Goal: Register for event/course

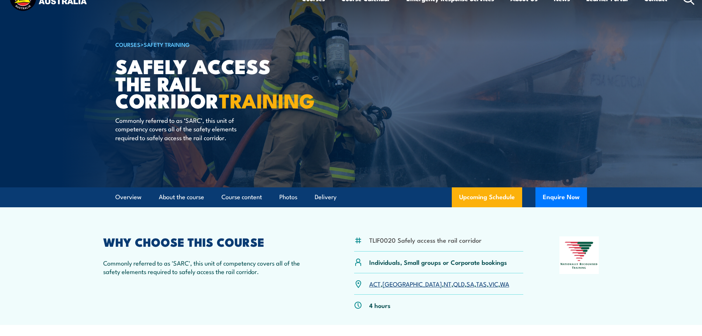
scroll to position [37, 0]
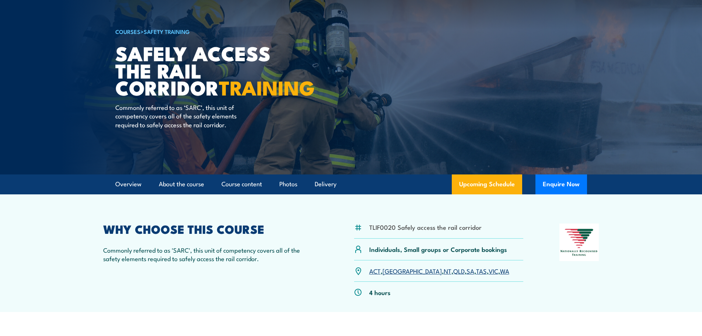
click at [467, 271] on link "SA" at bounding box center [471, 270] width 8 height 9
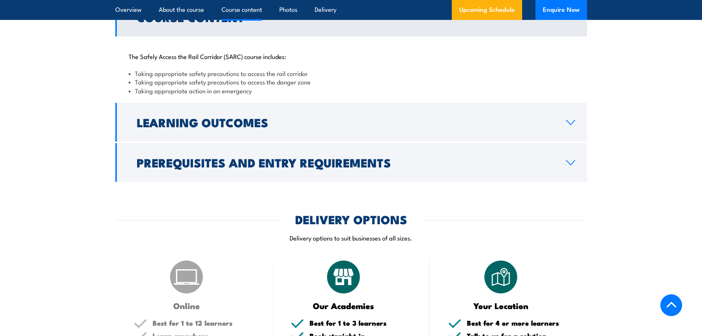
scroll to position [598, 0]
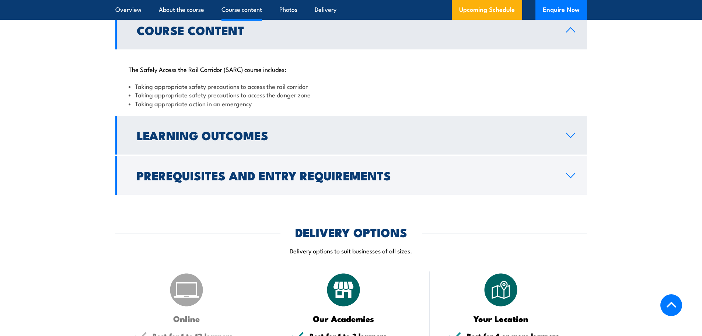
click at [568, 136] on icon at bounding box center [571, 135] width 10 height 6
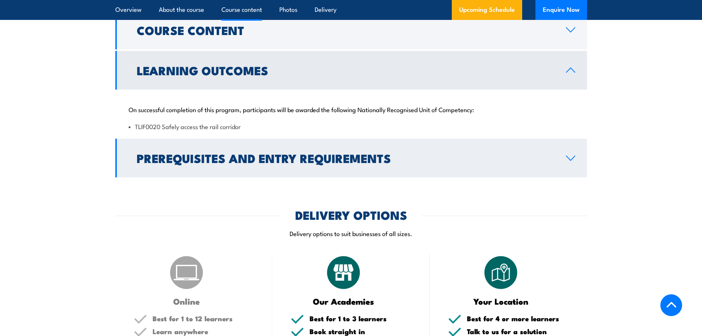
click at [572, 157] on icon at bounding box center [571, 158] width 10 height 6
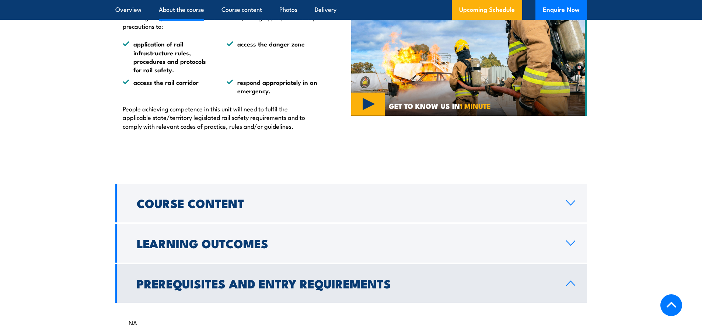
scroll to position [414, 0]
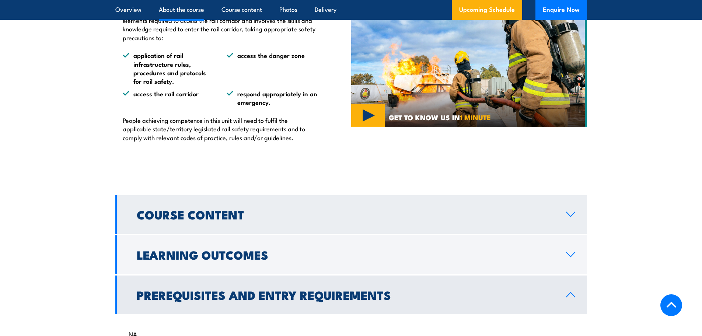
click at [553, 208] on link "Course Content" at bounding box center [351, 214] width 472 height 39
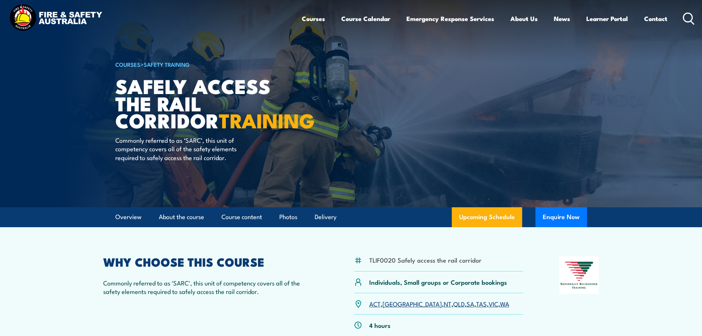
scroll to position [0, 0]
